Goal: Task Accomplishment & Management: Use online tool/utility

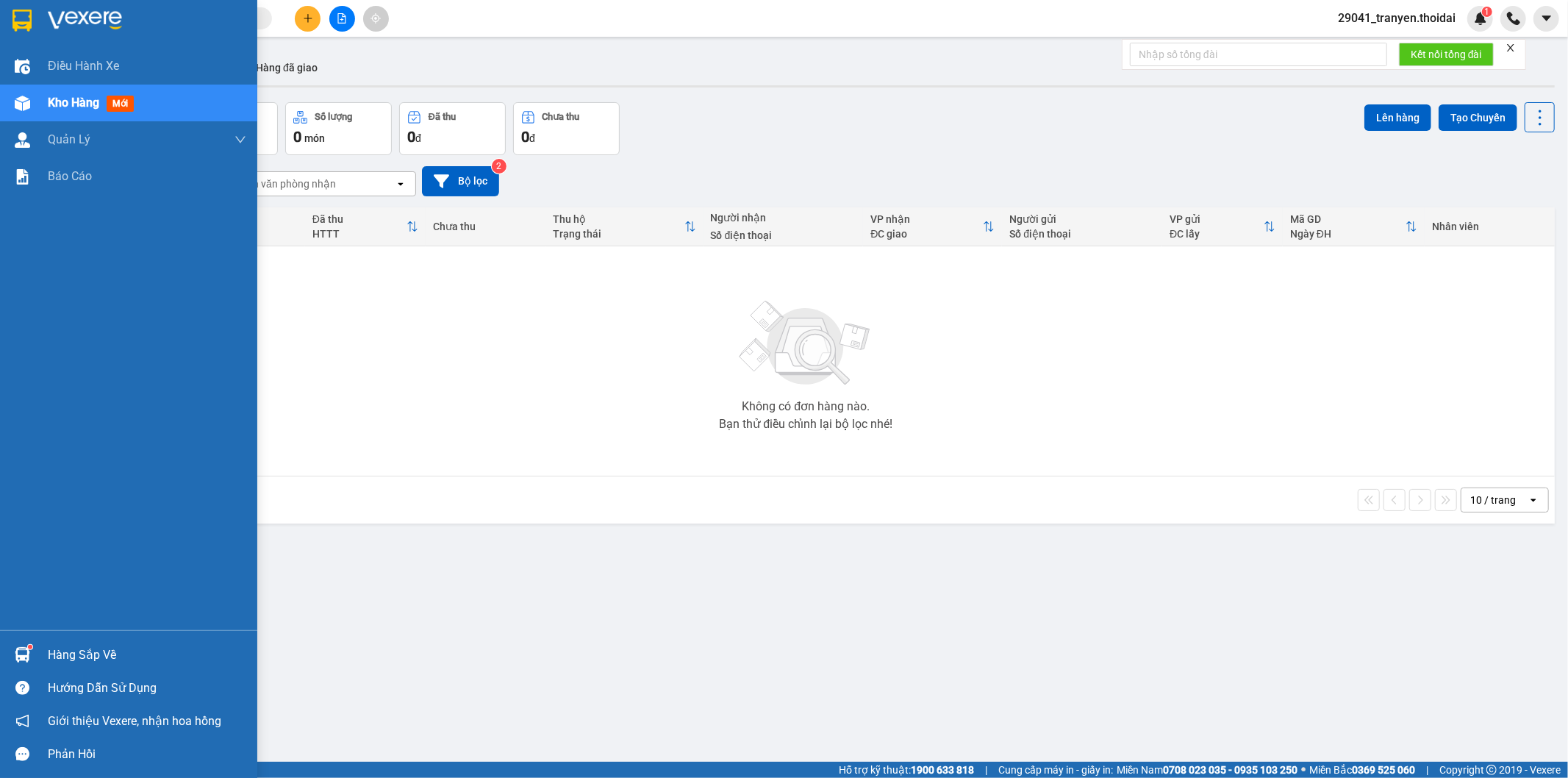
click at [27, 650] on img at bounding box center [22, 654] width 15 height 15
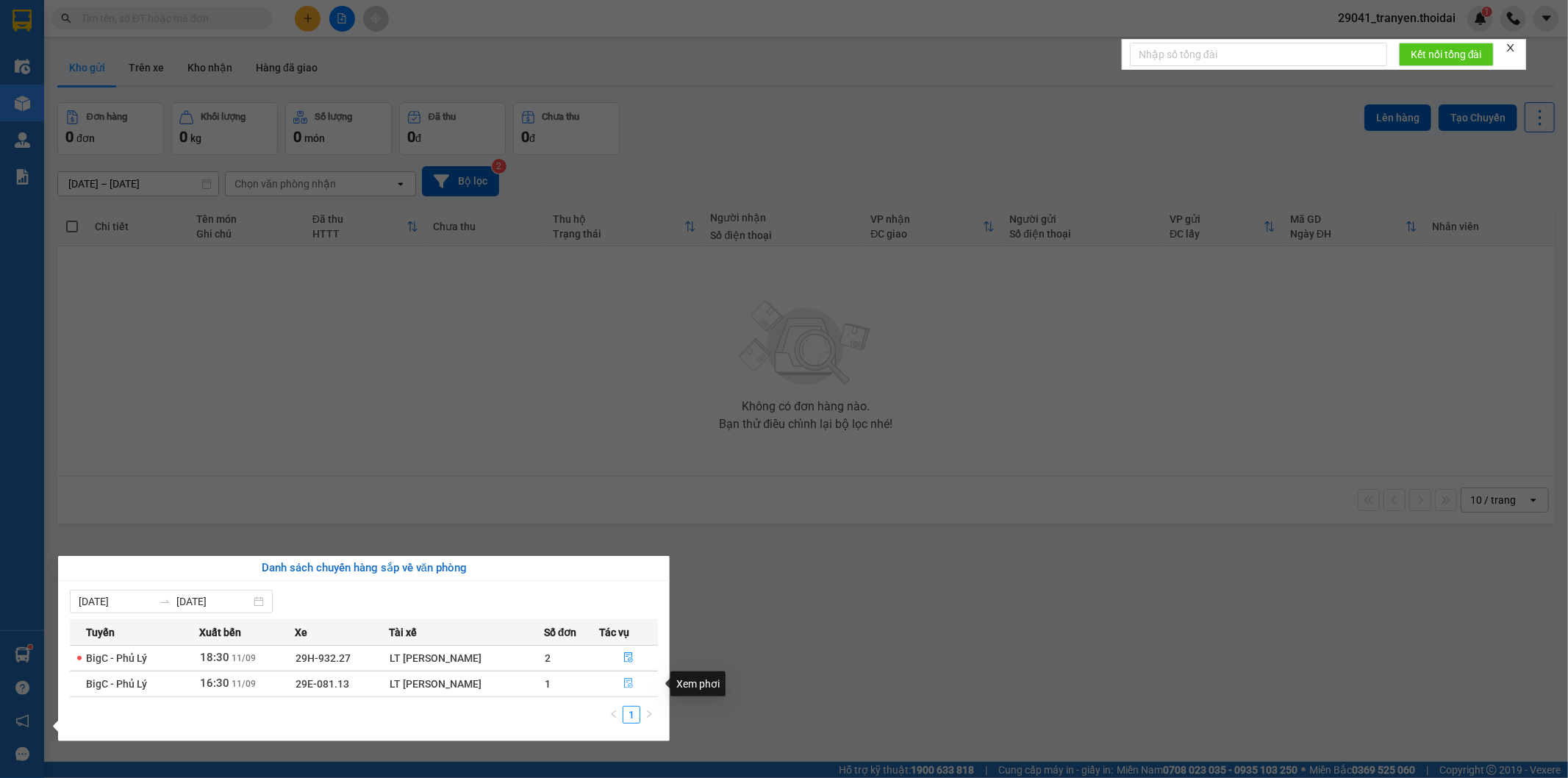
click at [626, 679] on button "button" at bounding box center [629, 683] width 57 height 23
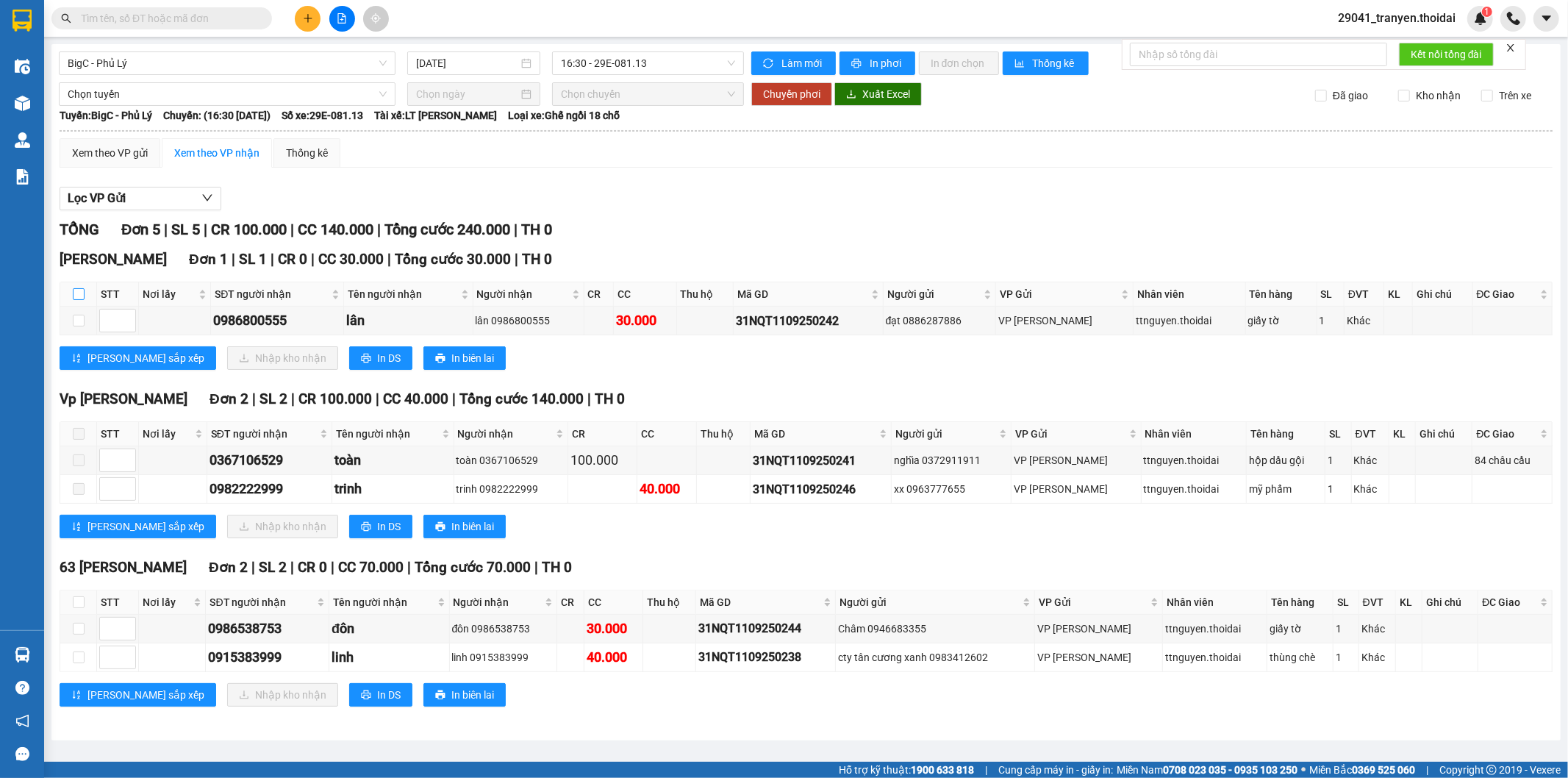
click at [78, 289] on label at bounding box center [78, 294] width 12 height 16
click at [78, 289] on input "checkbox" at bounding box center [78, 294] width 12 height 12
checkbox input "true"
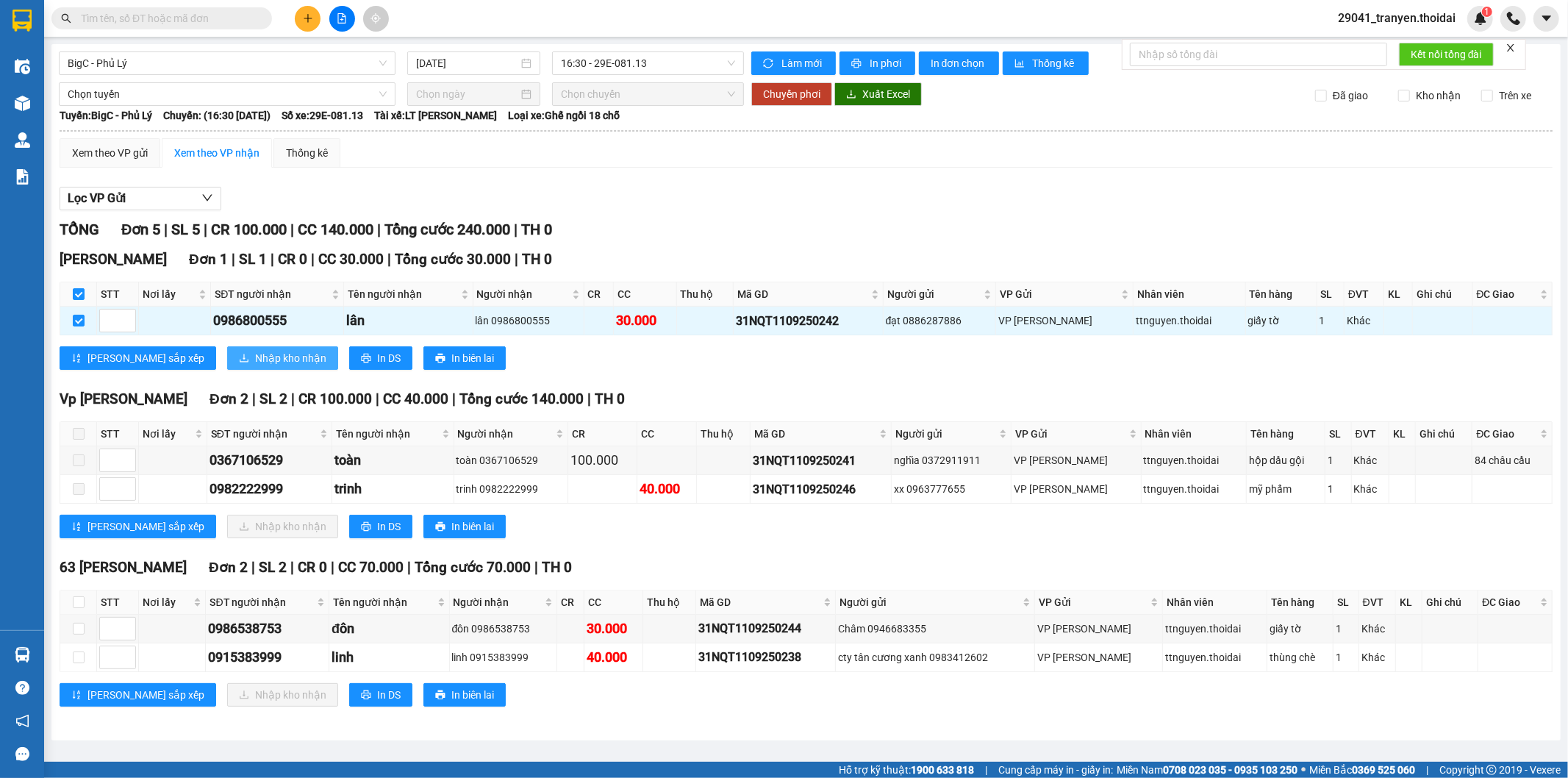
click at [260, 359] on span "Nhập kho nhận" at bounding box center [291, 358] width 71 height 16
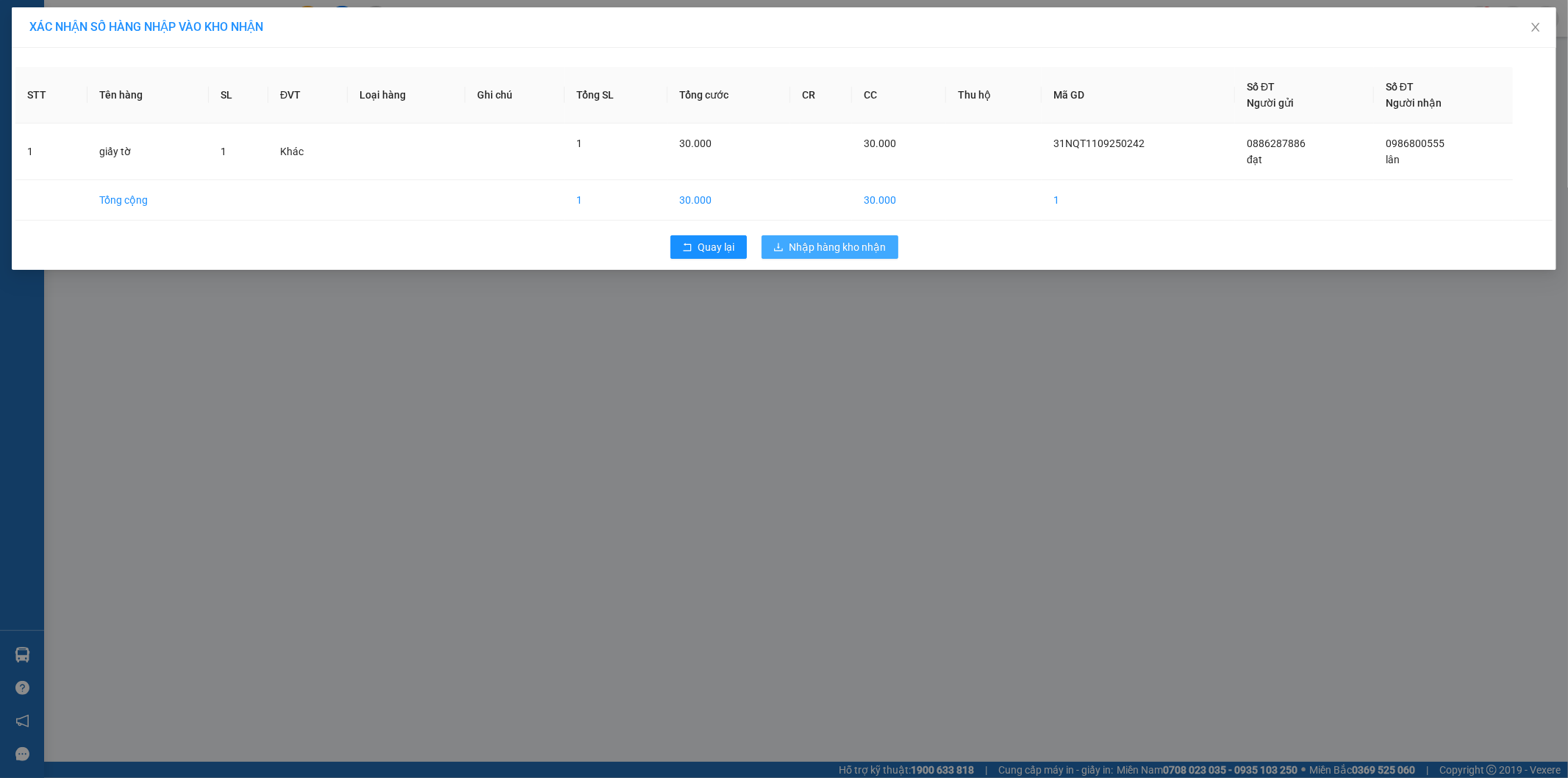
click at [861, 256] on button "Nhập hàng kho nhận" at bounding box center [829, 247] width 137 height 23
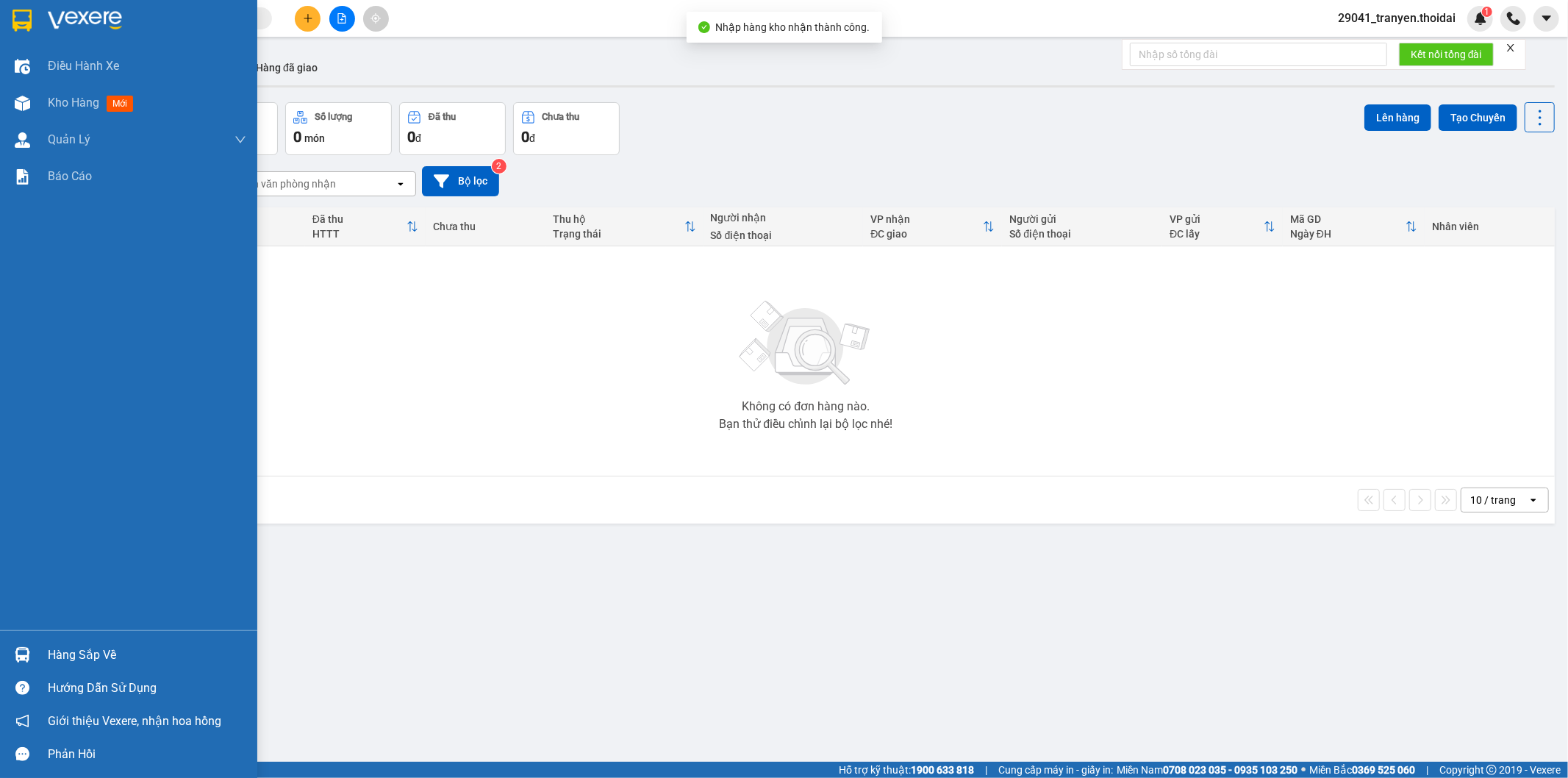
click at [36, 645] on div "Hàng sắp về" at bounding box center [129, 655] width 257 height 33
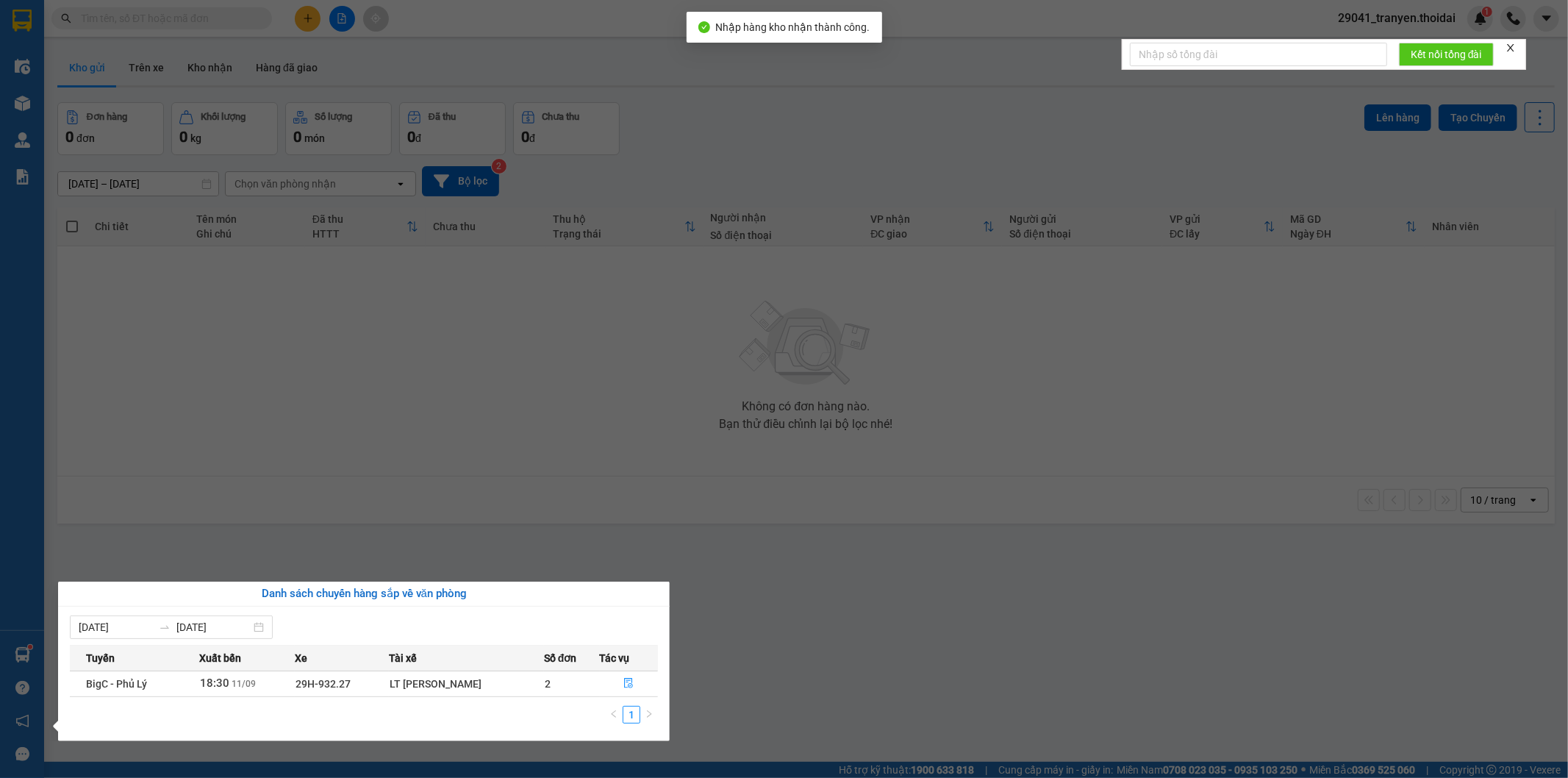
click at [903, 619] on section "Kết quả tìm kiếm ( 0 ) Bộ lọc No Data 29041_tranyen.thoidai 1 Điều hành xe Kho …" at bounding box center [784, 389] width 1568 height 778
